Goal: Information Seeking & Learning: Find specific fact

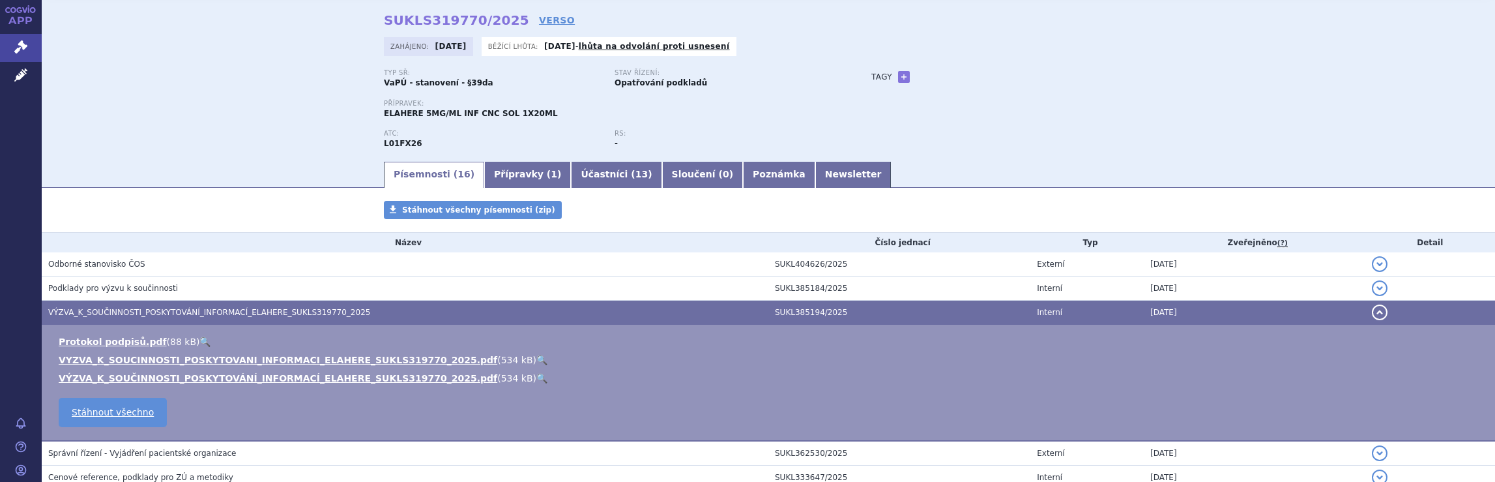
scroll to position [37, 0]
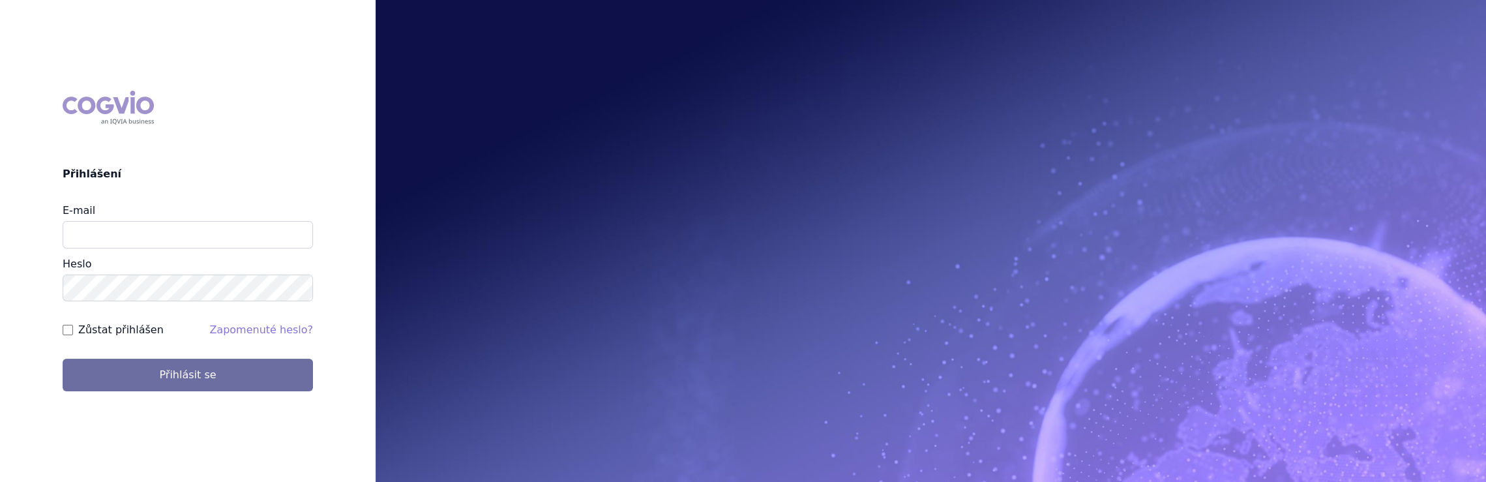
click at [192, 248] on div "E-mail [GEOGRAPHIC_DATA]" at bounding box center [188, 252] width 250 height 98
click at [192, 237] on input "E-mail" at bounding box center [188, 234] width 250 height 27
type input "[EMAIL_ADDRESS][DOMAIN_NAME]"
click at [63, 359] on button "Přihlásit se" at bounding box center [188, 375] width 250 height 33
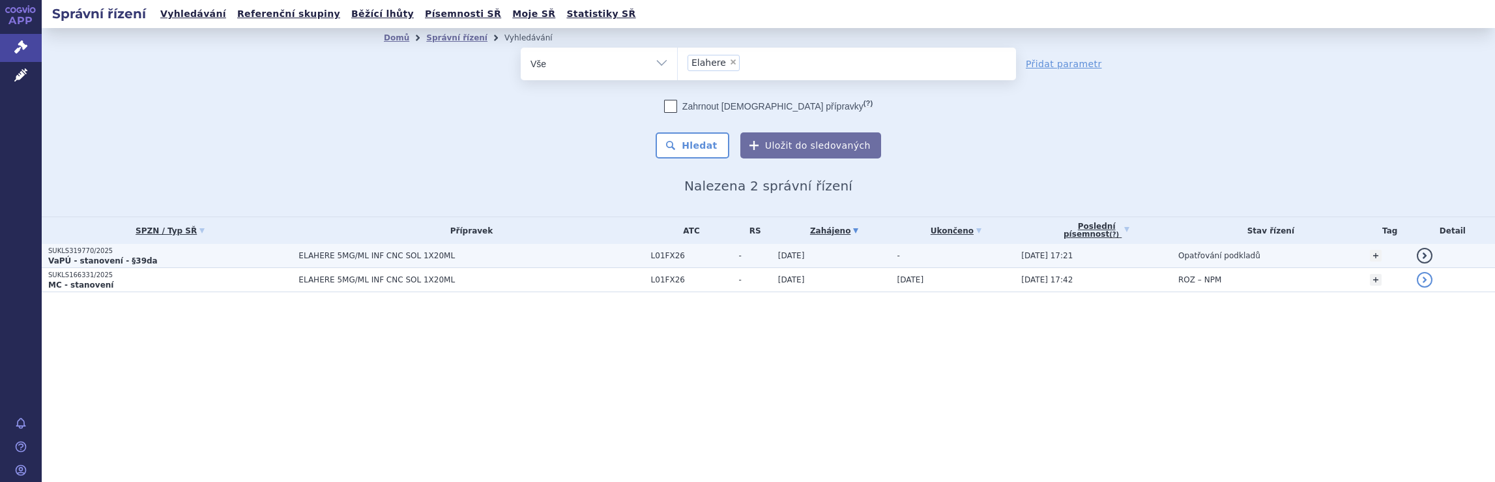
click at [201, 258] on p "VaPÚ - stanovení - §39da" at bounding box center [170, 261] width 244 height 10
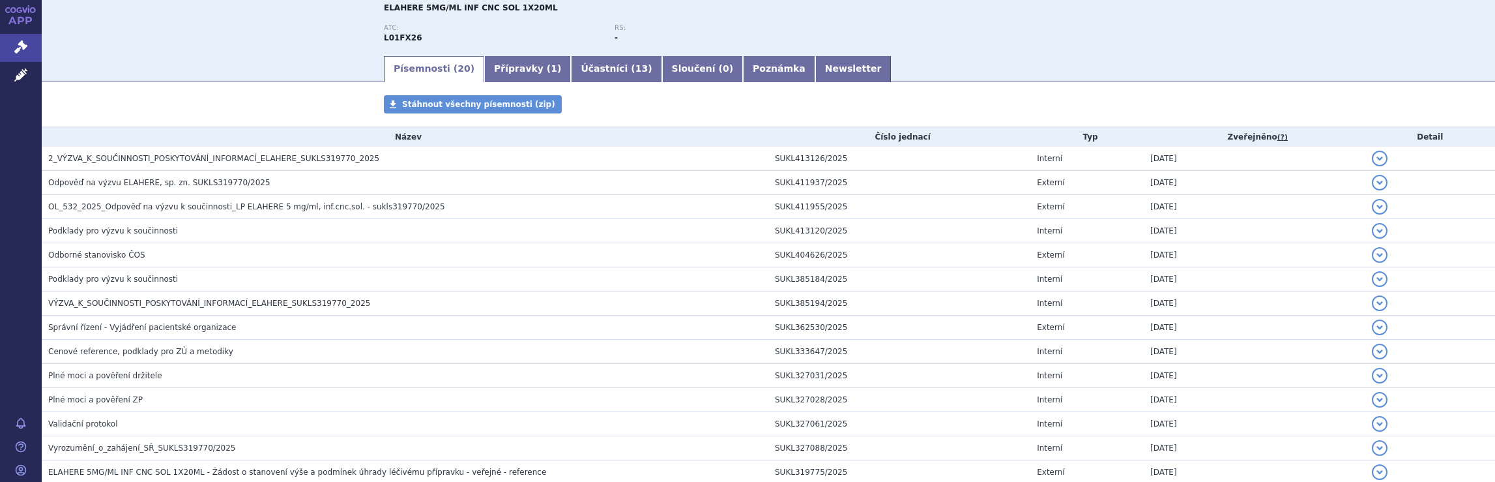
scroll to position [195, 0]
